Goal: Use online tool/utility: Utilize a website feature to perform a specific function

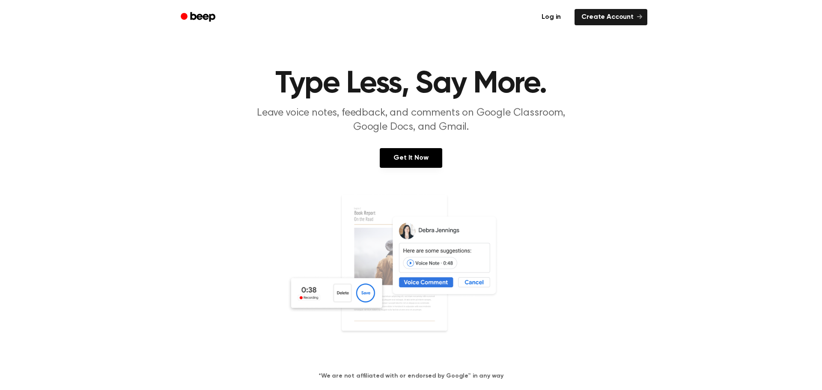
click at [552, 16] on link "Log in" at bounding box center [551, 17] width 36 height 20
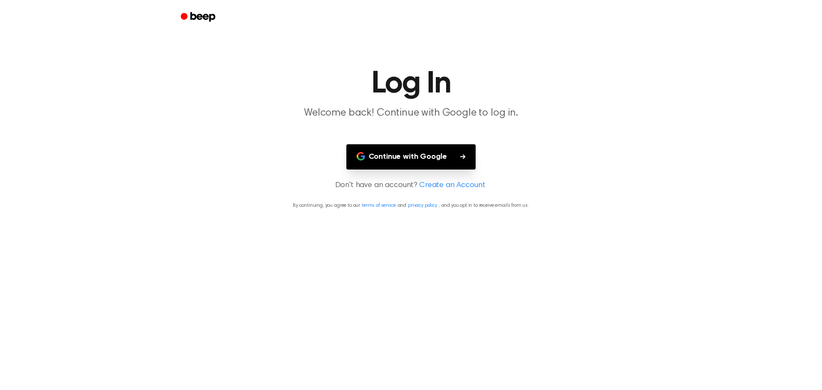
click at [422, 161] on button "Continue with Google" at bounding box center [411, 156] width 130 height 25
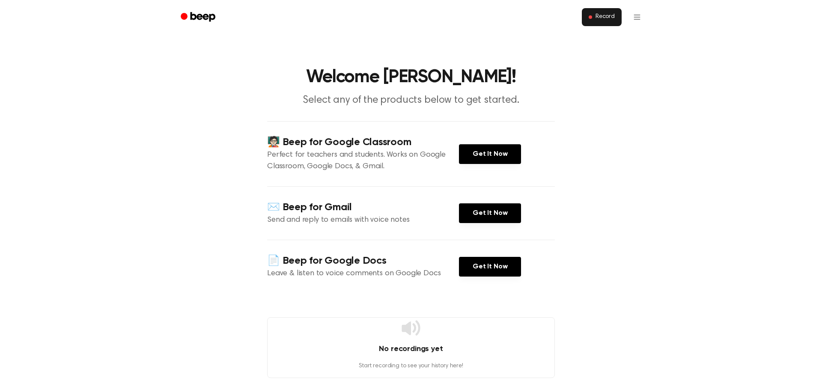
click at [606, 20] on span "Record" at bounding box center [605, 17] width 19 height 8
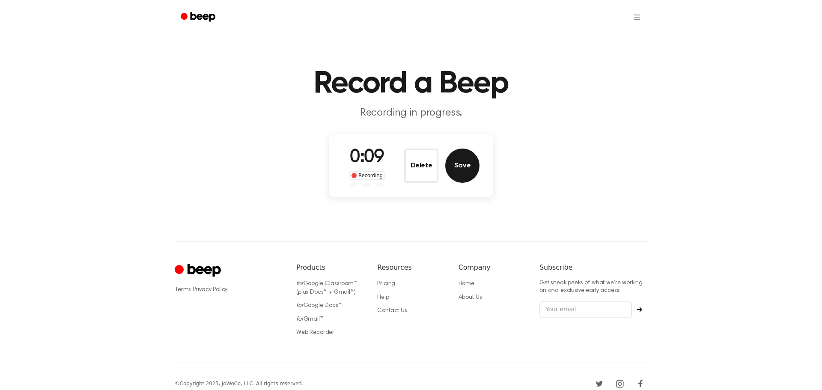
click at [466, 168] on button "Save" at bounding box center [462, 166] width 34 height 34
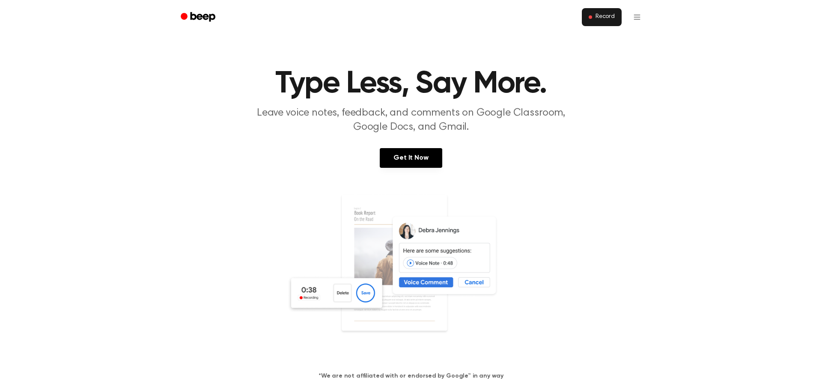
click at [600, 14] on span "Record" at bounding box center [605, 17] width 19 height 8
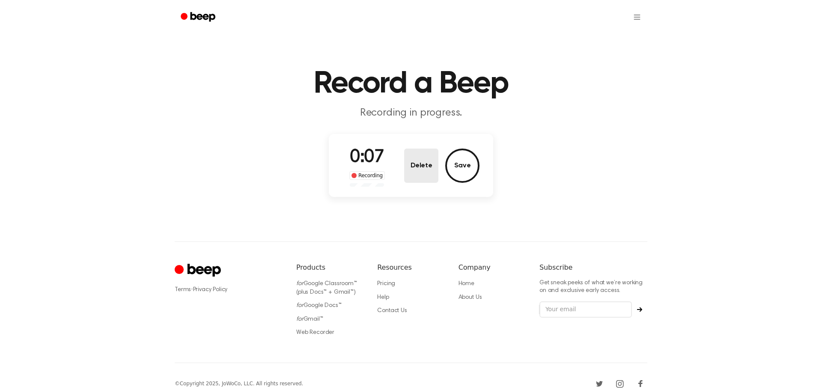
click at [432, 149] on button "Delete" at bounding box center [421, 166] width 34 height 34
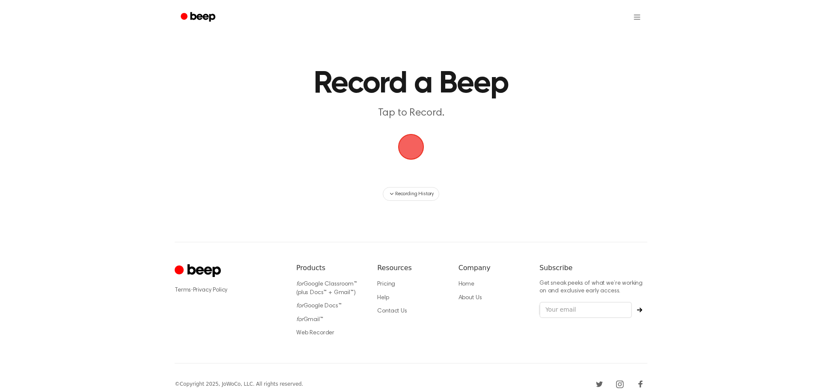
click at [403, 151] on span "button" at bounding box center [410, 146] width 33 height 33
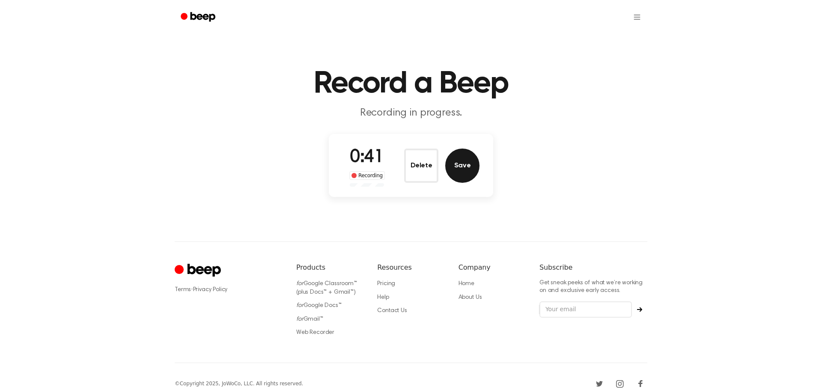
click at [460, 170] on button "Save" at bounding box center [462, 166] width 34 height 34
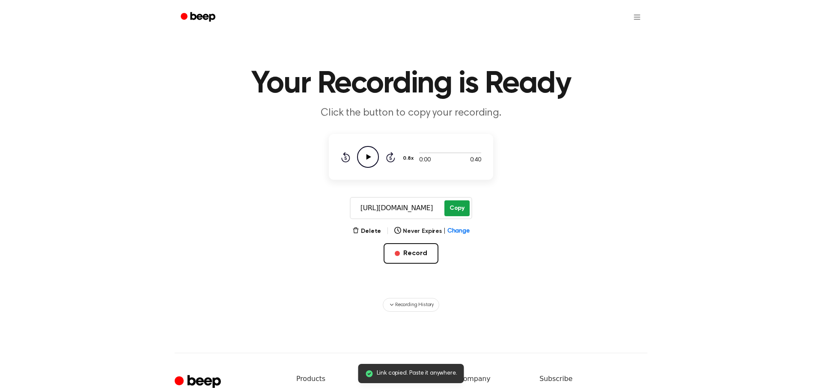
click at [459, 206] on button "Copy" at bounding box center [456, 208] width 25 height 16
click at [462, 205] on button "Copy" at bounding box center [456, 208] width 25 height 16
